Goal: Information Seeking & Learning: Learn about a topic

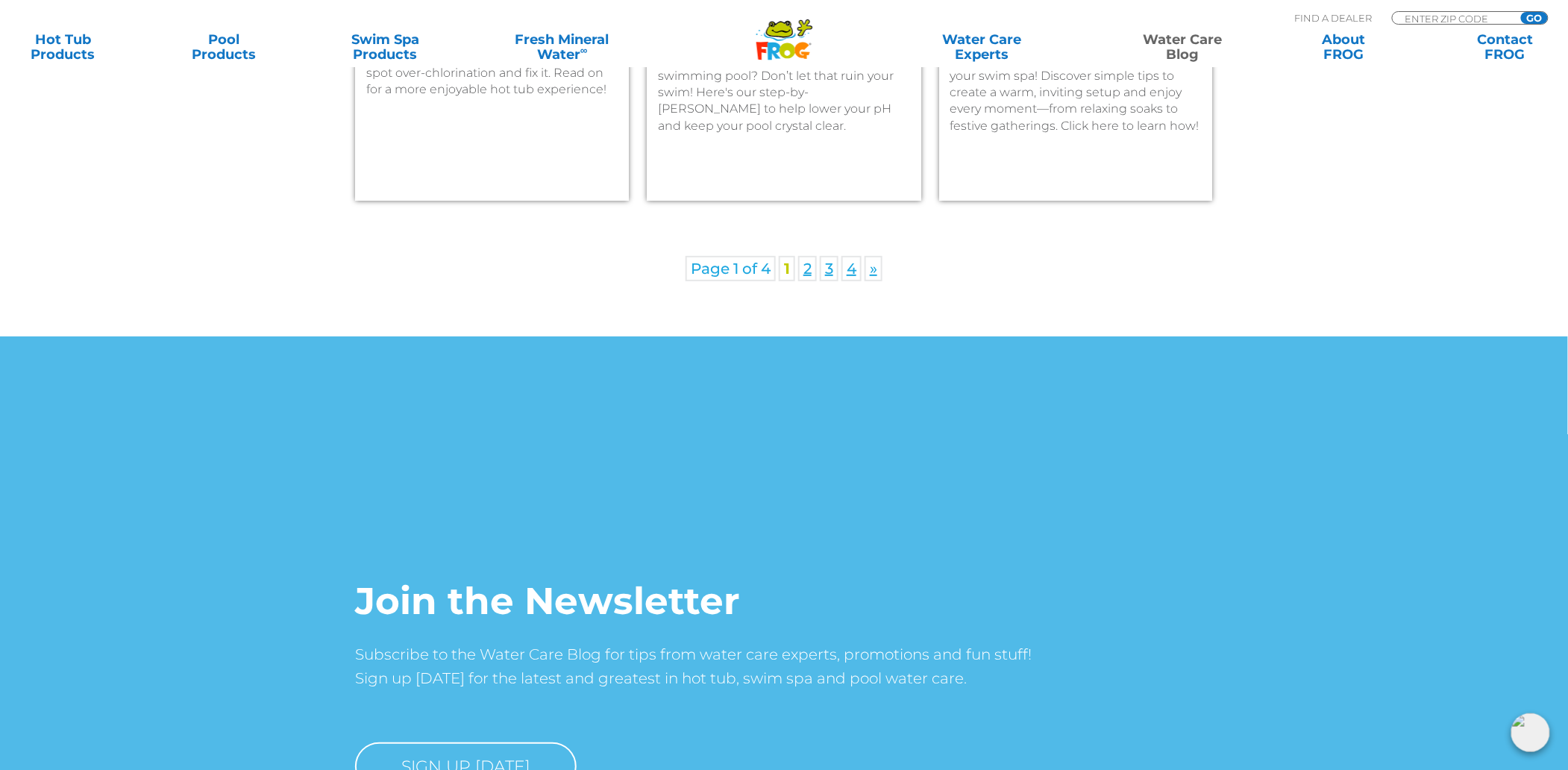
scroll to position [2108, 0]
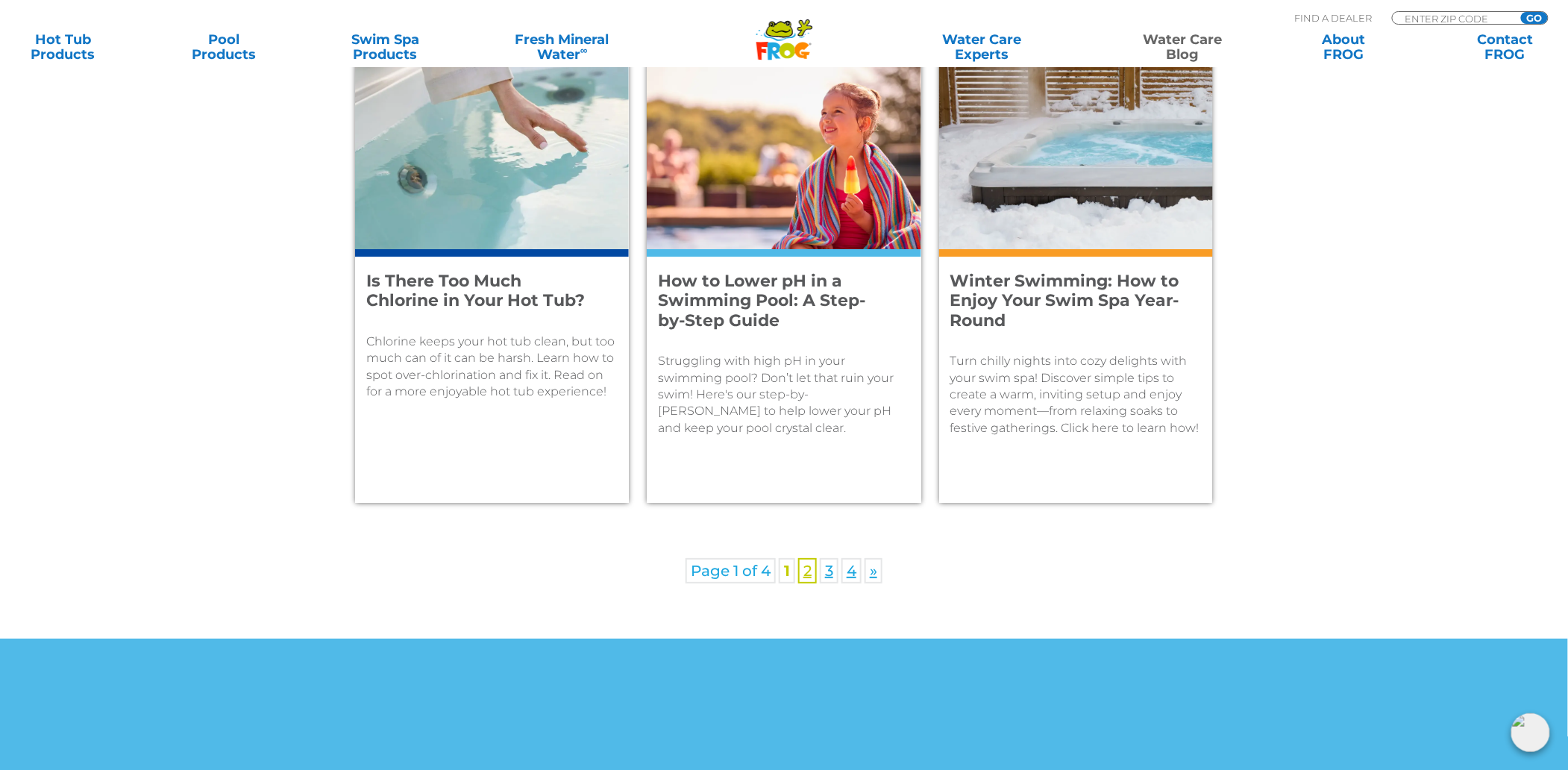
click at [810, 570] on link "2" at bounding box center [807, 571] width 18 height 25
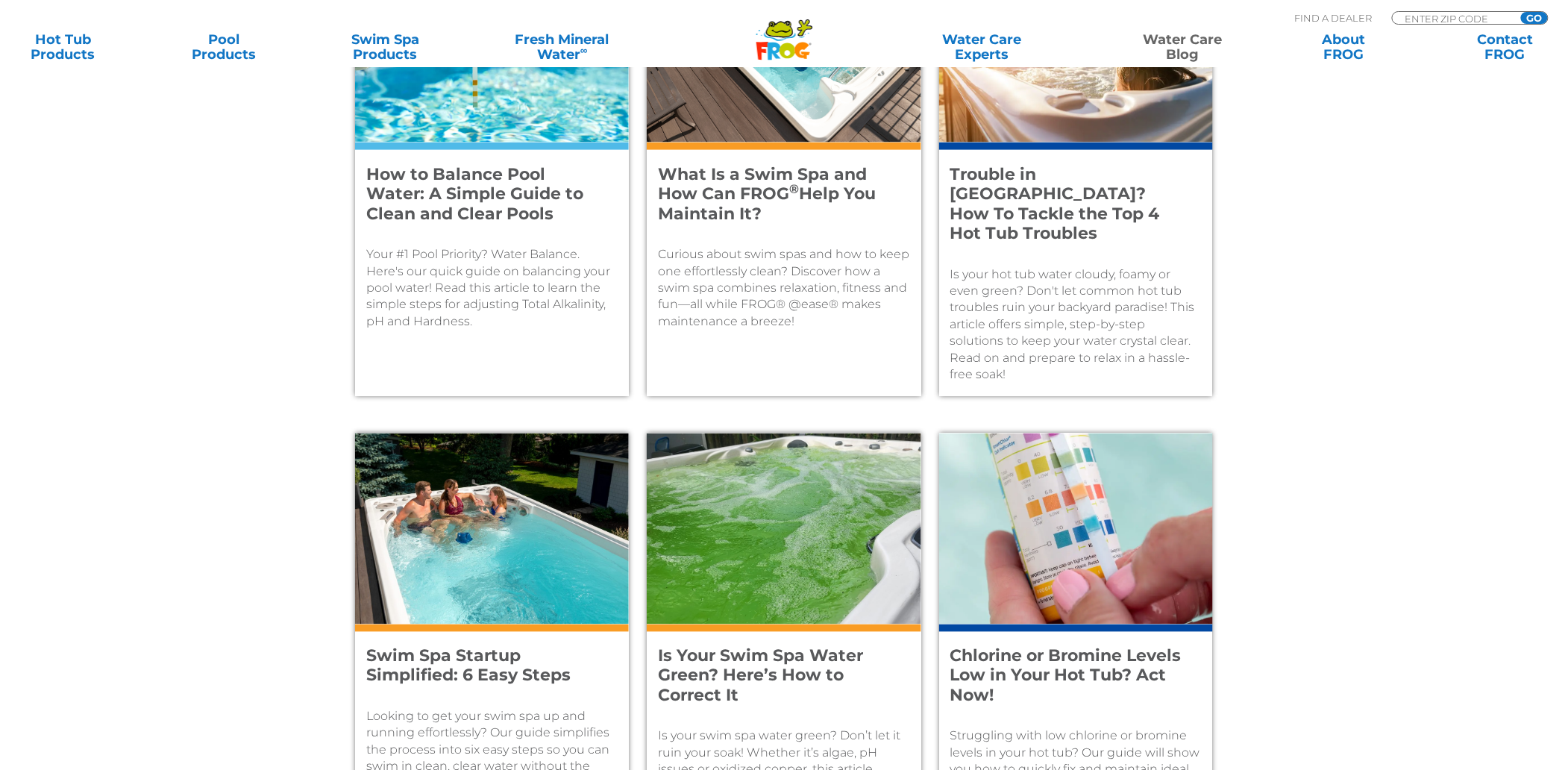
scroll to position [597, 0]
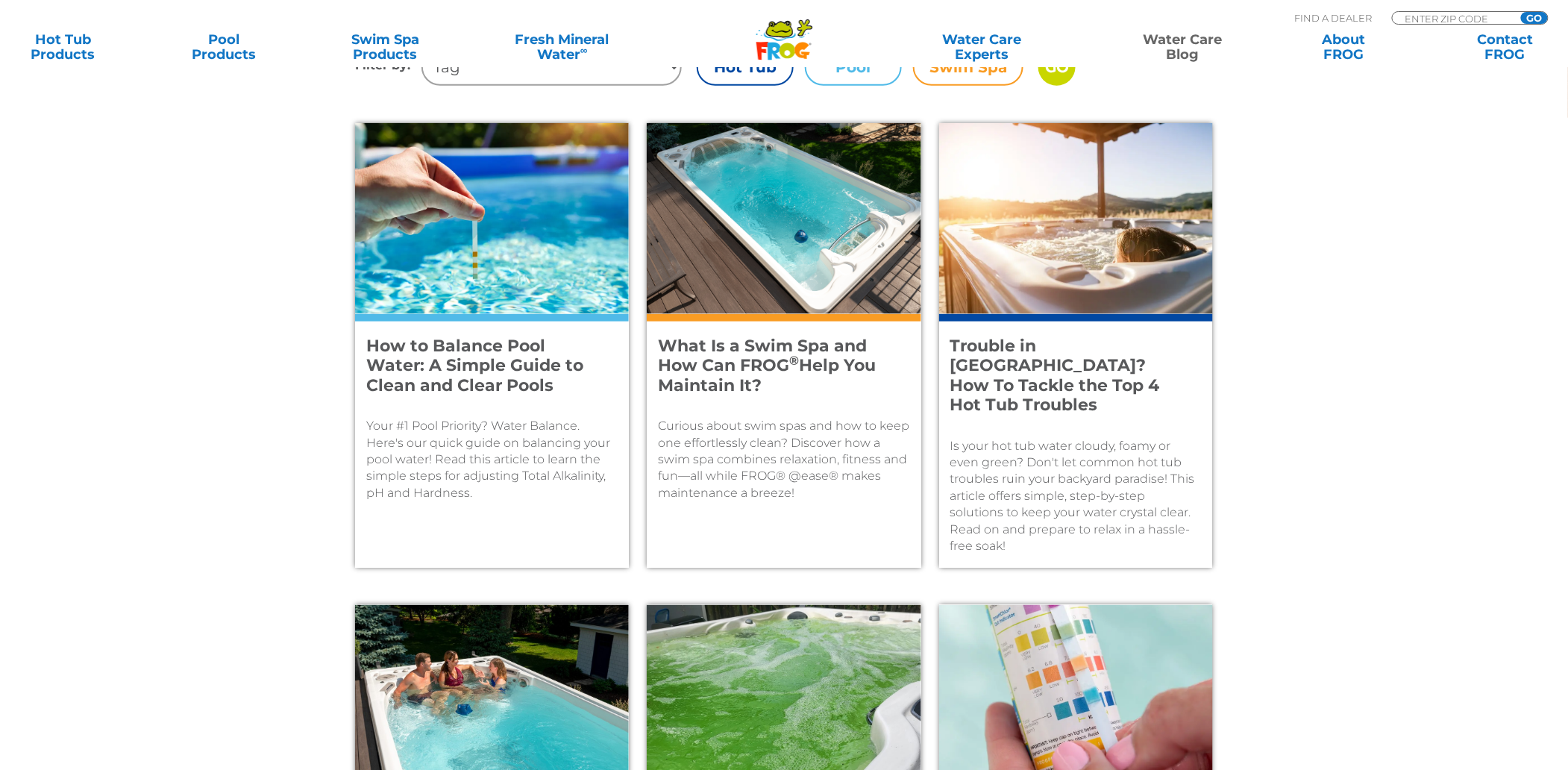
click at [1016, 350] on h4 "Trouble in [GEOGRAPHIC_DATA]? How To Tackle the Top 4 Hot Tub Troubles" at bounding box center [1065, 376] width 231 height 79
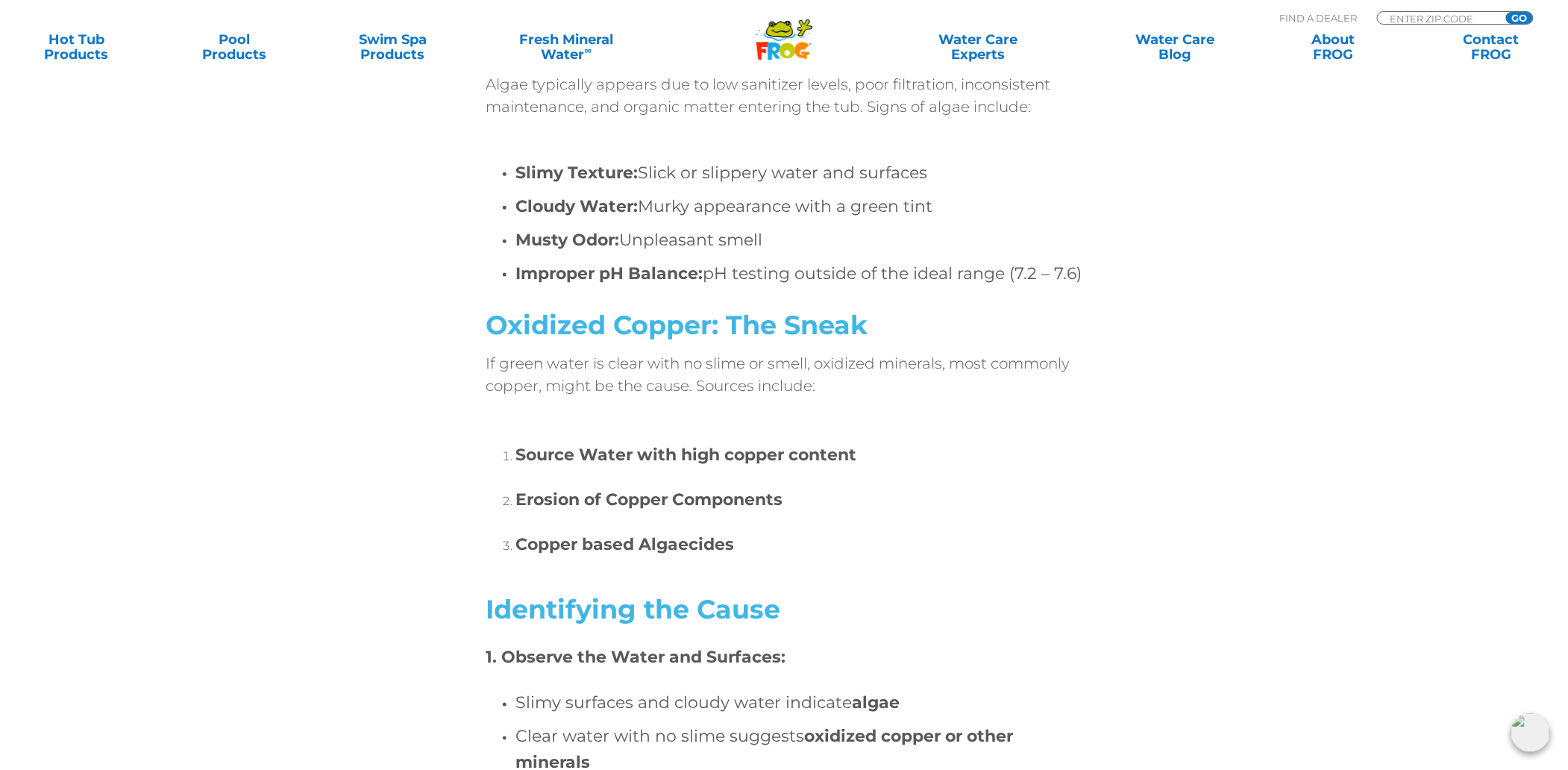
scroll to position [7856, 0]
